Goal: Complete application form

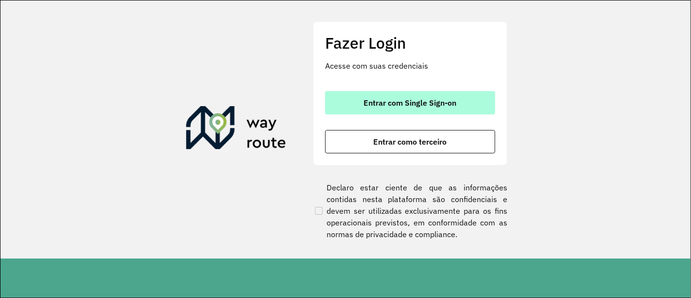
click at [354, 99] on button "Entrar com Single Sign-on" at bounding box center [410, 102] width 170 height 23
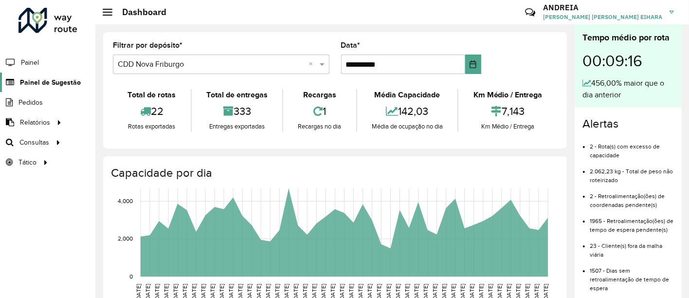
click at [44, 79] on span "Painel de Sugestão" at bounding box center [50, 82] width 61 height 10
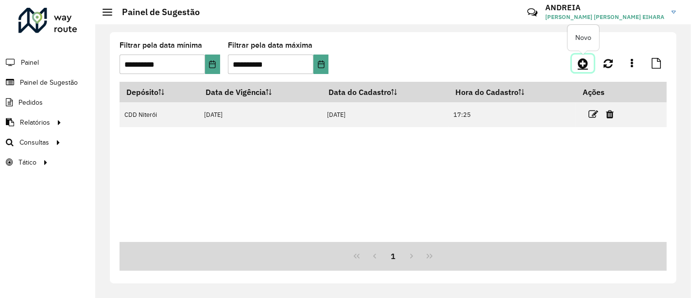
click at [584, 68] on icon at bounding box center [583, 63] width 10 height 12
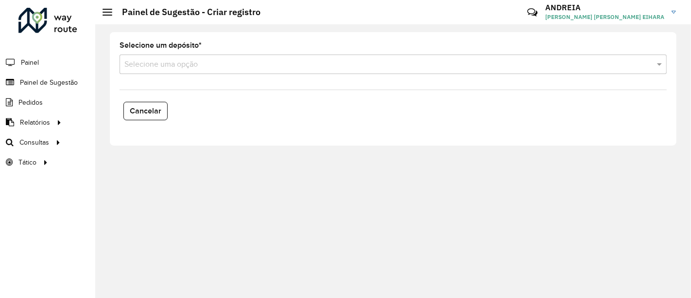
click at [495, 63] on input "text" at bounding box center [383, 65] width 518 height 12
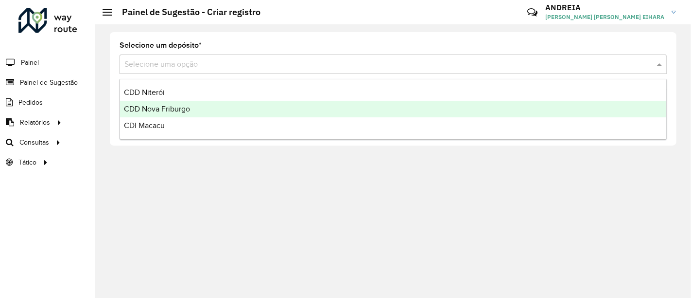
click at [344, 116] on div "CDD Nova Friburgo" at bounding box center [393, 109] width 547 height 17
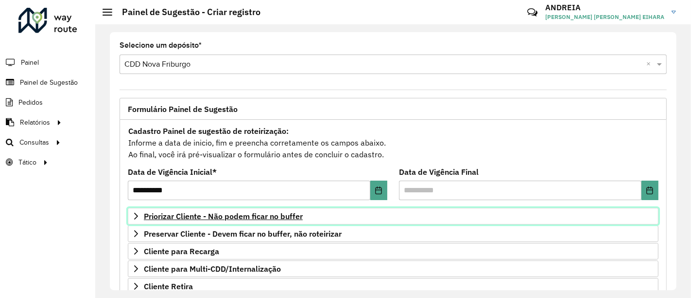
click at [248, 212] on span "Priorizar Cliente - Não podem ficar no buffer" at bounding box center [223, 216] width 159 height 8
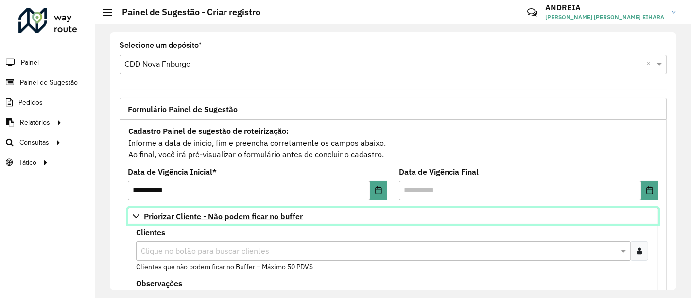
scroll to position [79, 0]
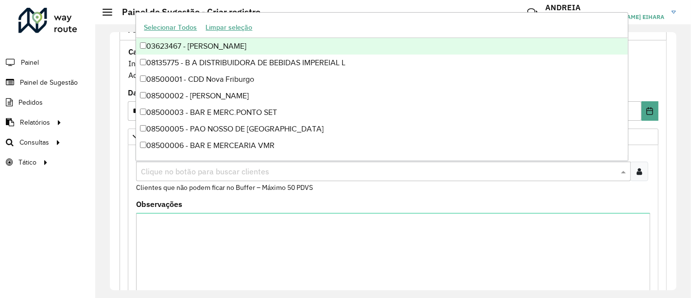
click at [227, 171] on input "text" at bounding box center [379, 172] width 480 height 12
paste input "****"
type input "****"
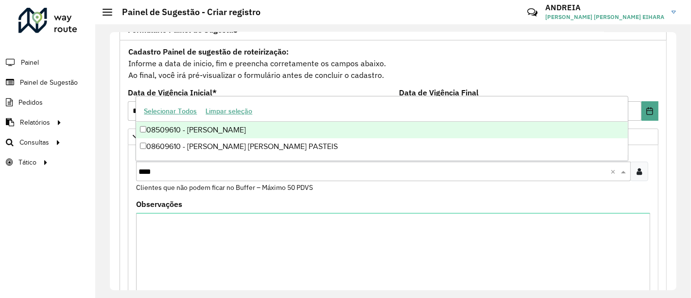
click at [213, 134] on div "08509610 - TERCIO FONTES" at bounding box center [382, 130] width 492 height 17
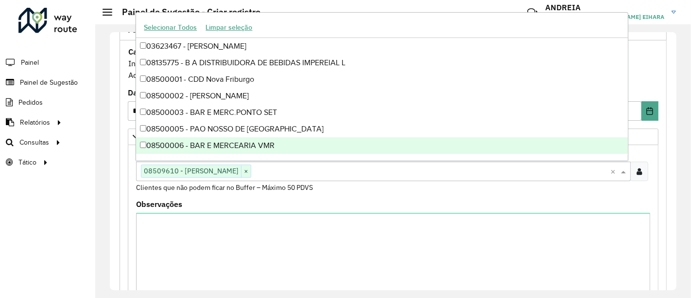
click at [188, 191] on formly-field "Clientes Clique no botão para buscar clientes 08509610 - TERCIO FONTES × × Clie…" at bounding box center [393, 174] width 526 height 51
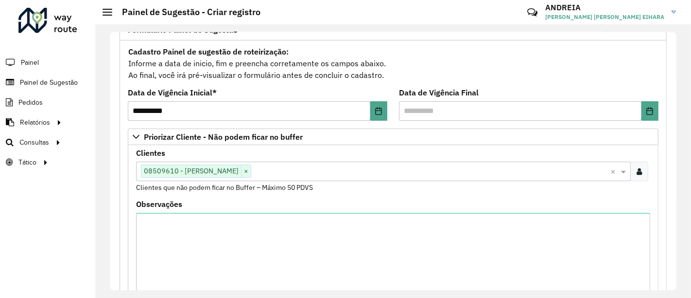
scroll to position [345, 0]
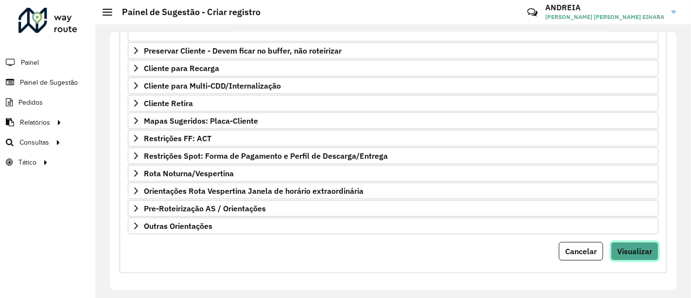
click at [629, 248] on span "Visualizar" at bounding box center [635, 251] width 35 height 10
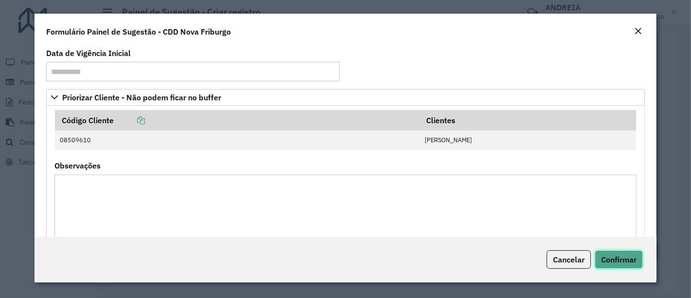
click at [628, 252] on button "Confirmar" at bounding box center [619, 259] width 48 height 18
